Goal: Task Accomplishment & Management: Use online tool/utility

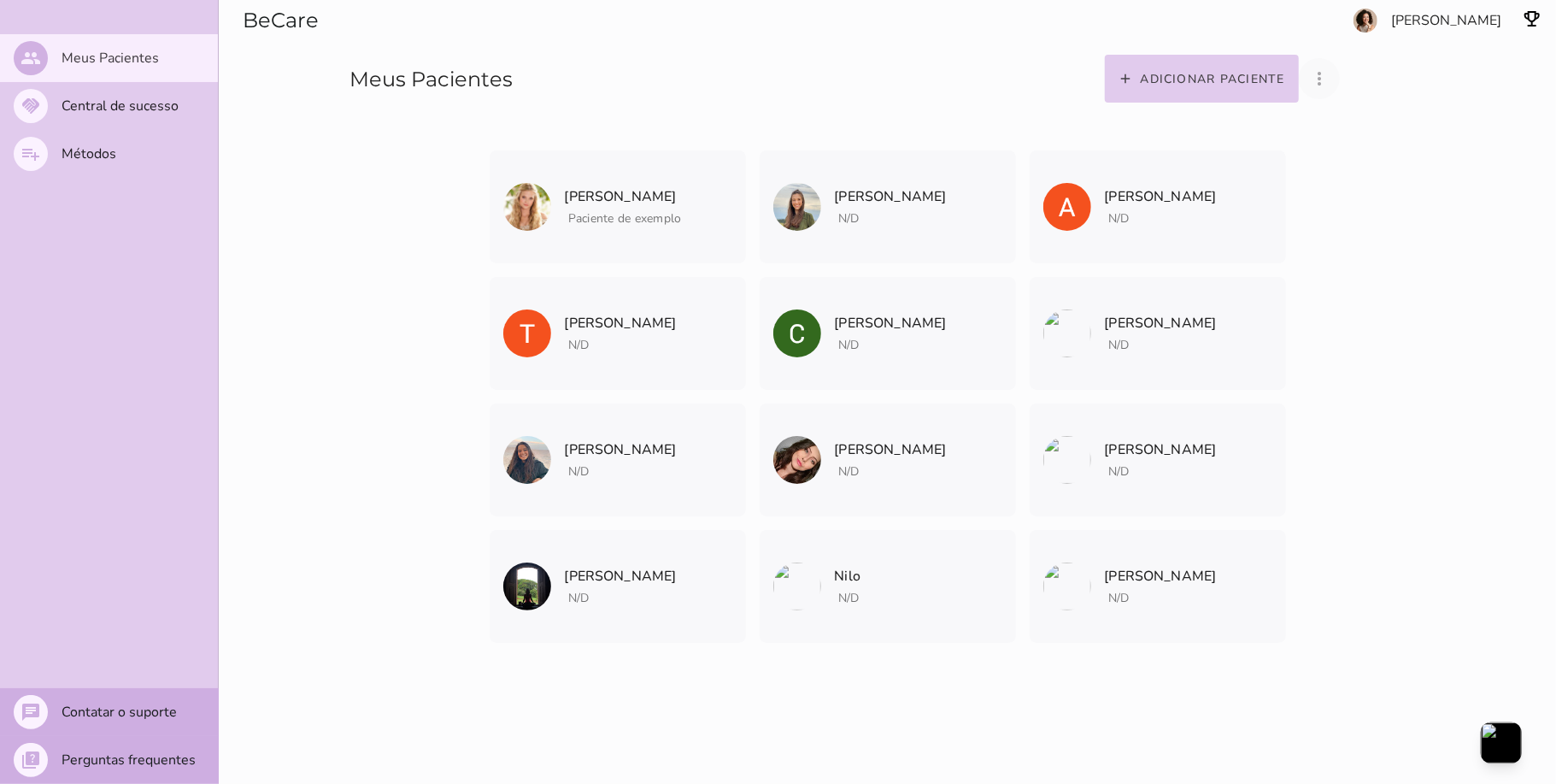
click at [1330, 75] on icon "more_vert" at bounding box center [1320, 78] width 21 height 21
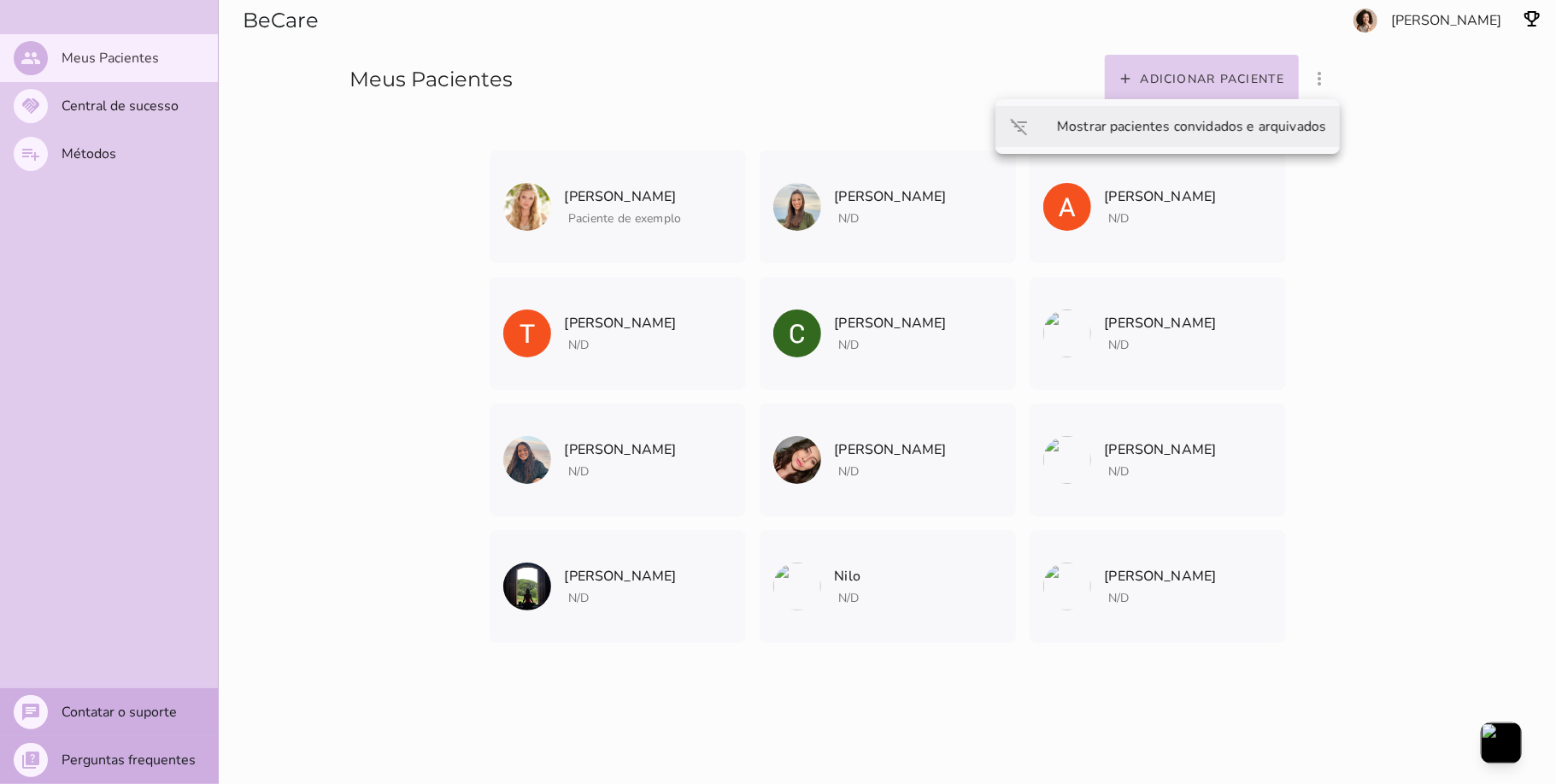
click at [0, 0] on slot "Mostrar pacientes convidados e arquivados" at bounding box center [0, 0] width 0 height 0
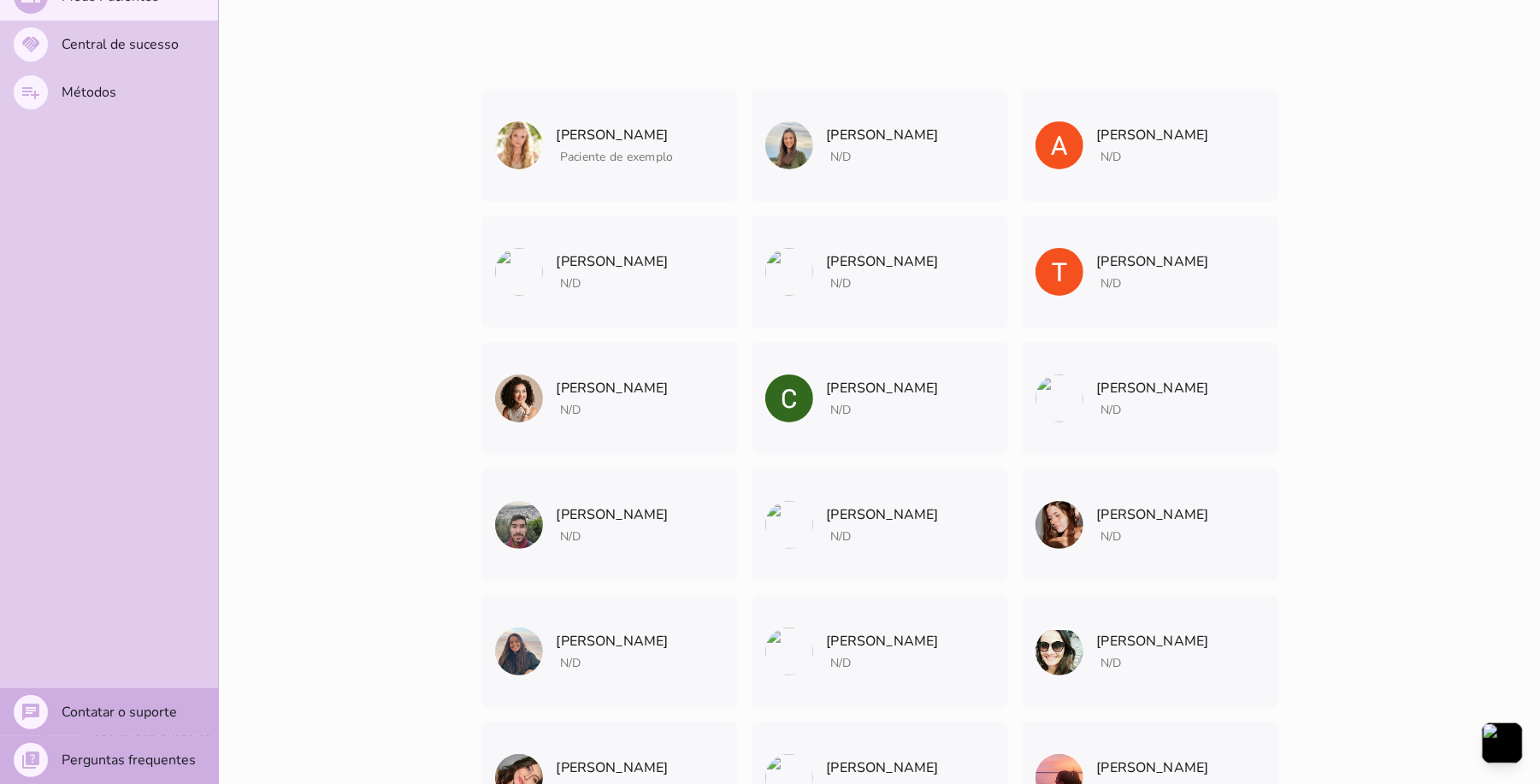
scroll to position [114, 0]
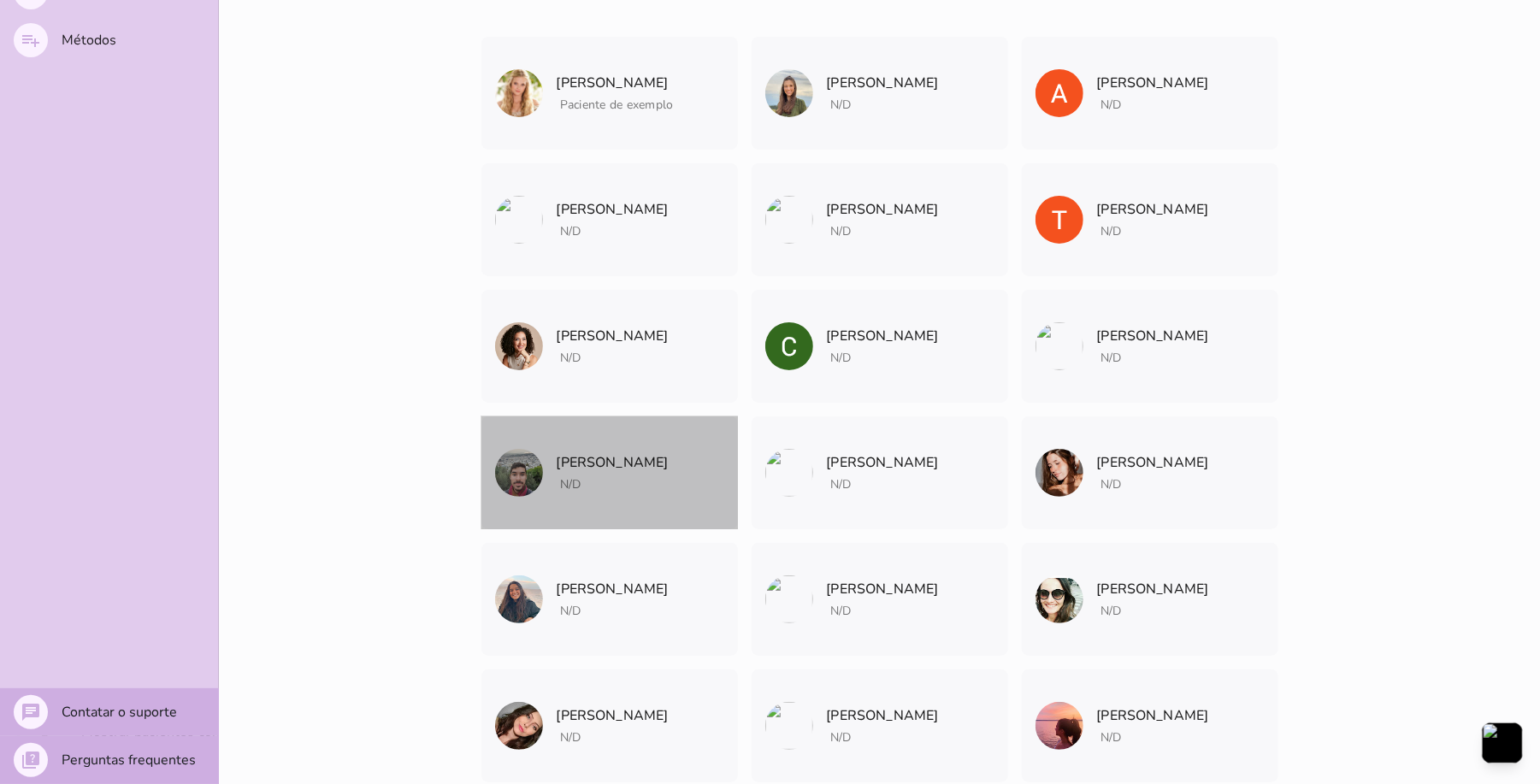
click at [683, 493] on mwc-list-item "[PERSON_NAME] N/D Arquivar paciente Quando você finalizar a terapia digital com…" at bounding box center [610, 472] width 256 height 113
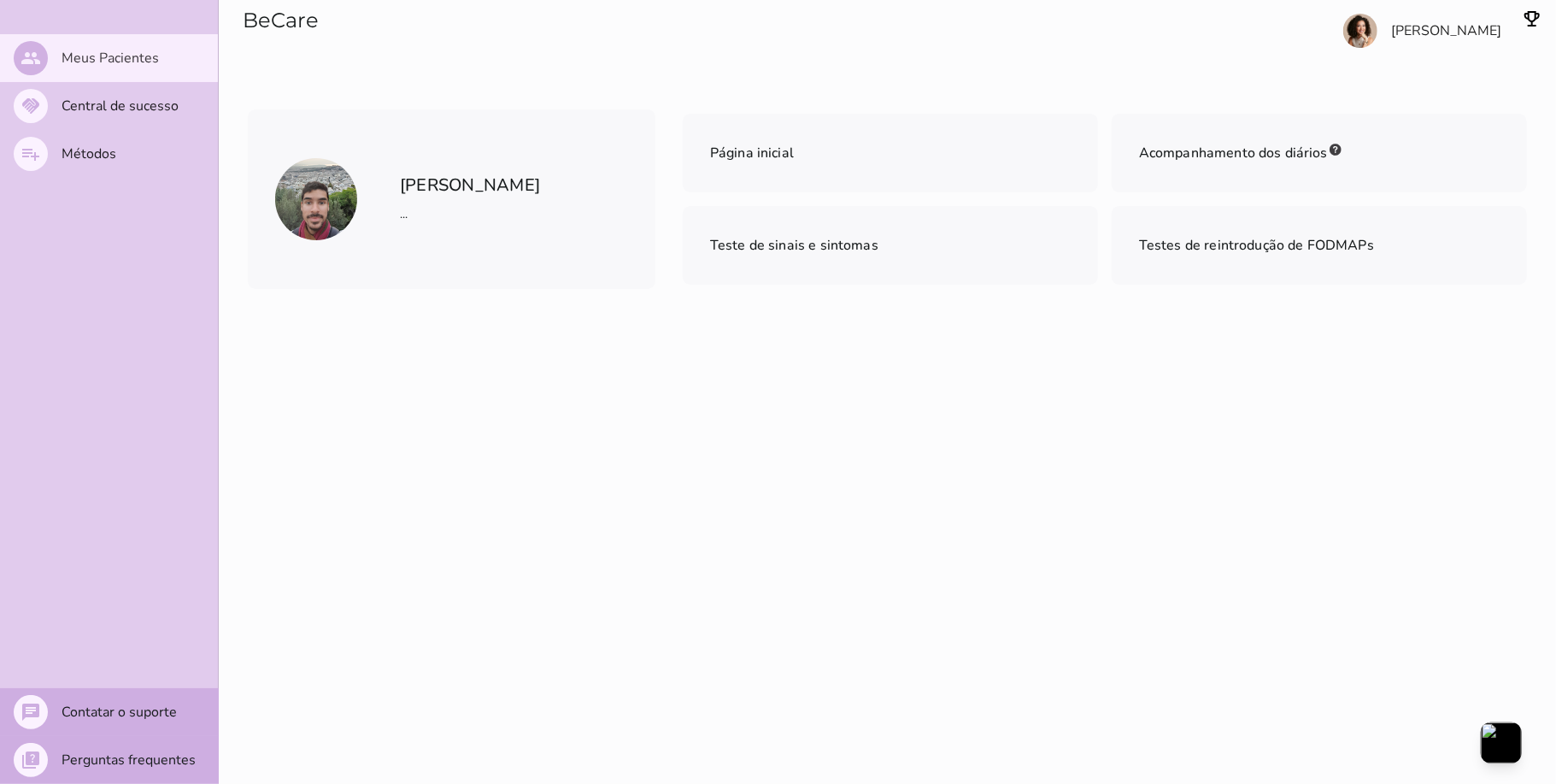
click at [749, 240] on span "Teste de sinais e sintomas" at bounding box center [794, 245] width 168 height 19
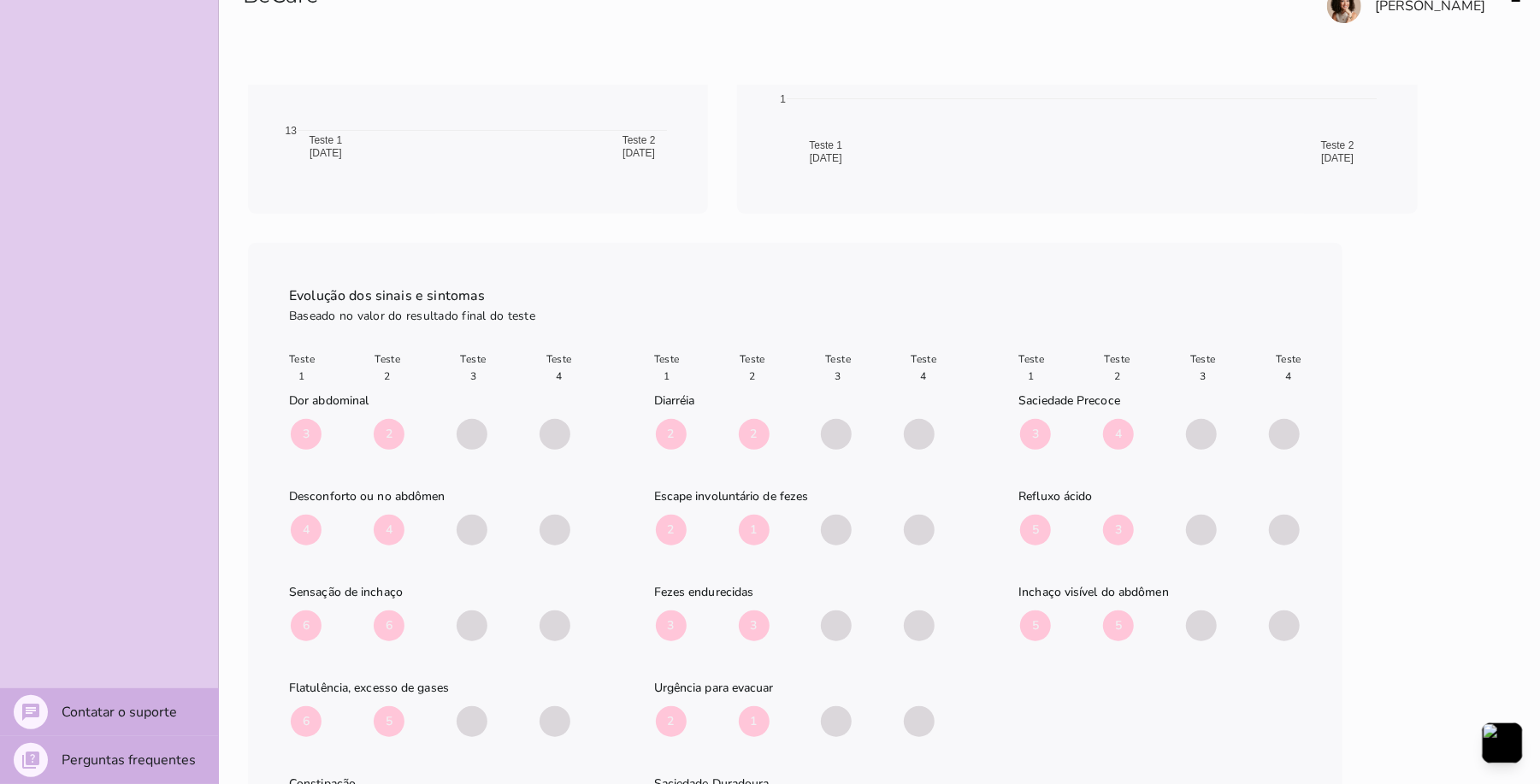
scroll to position [474, 0]
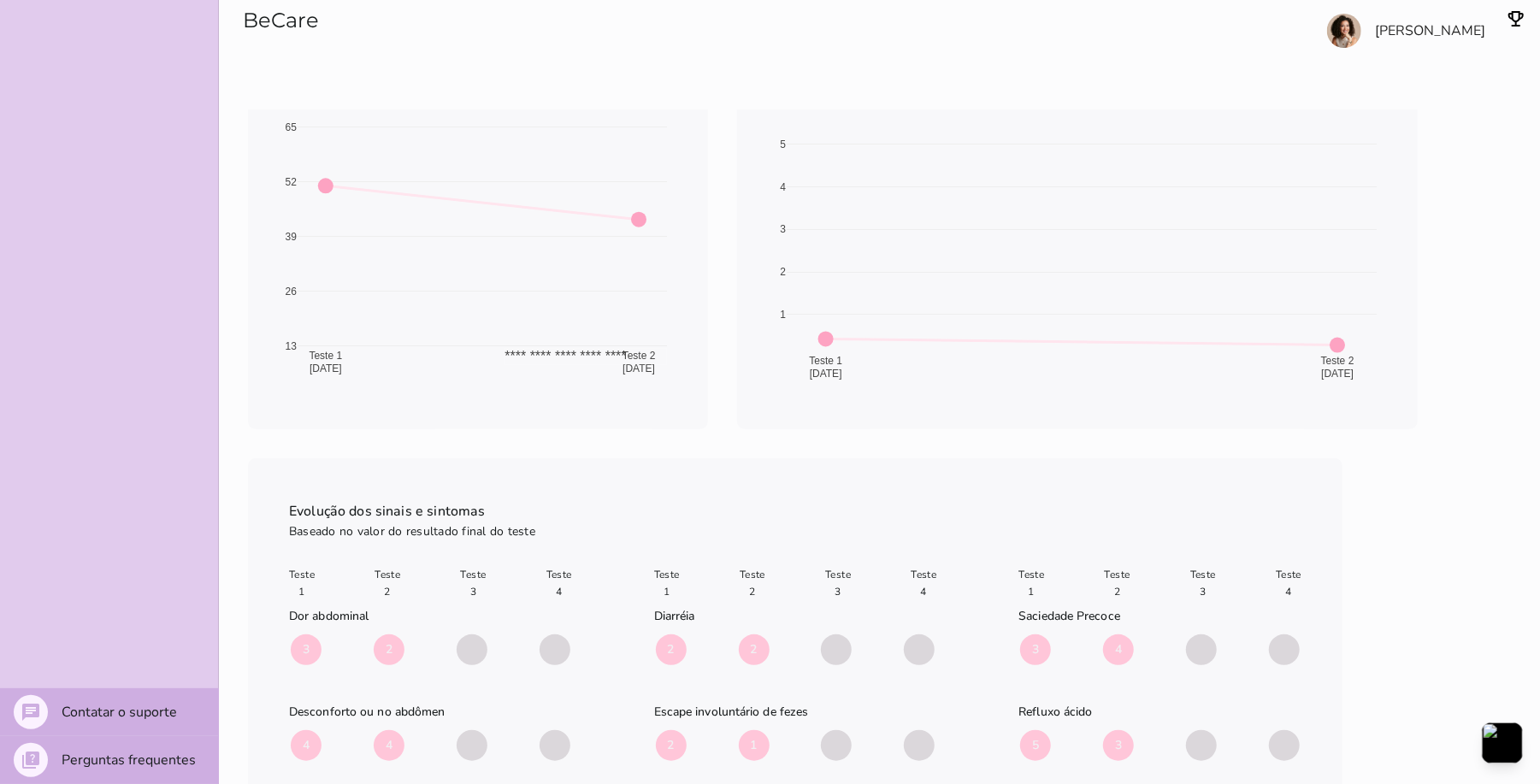
click at [604, 86] on section "BeCare" at bounding box center [522, 54] width 606 height 109
